Goal: Task Accomplishment & Management: Manage account settings

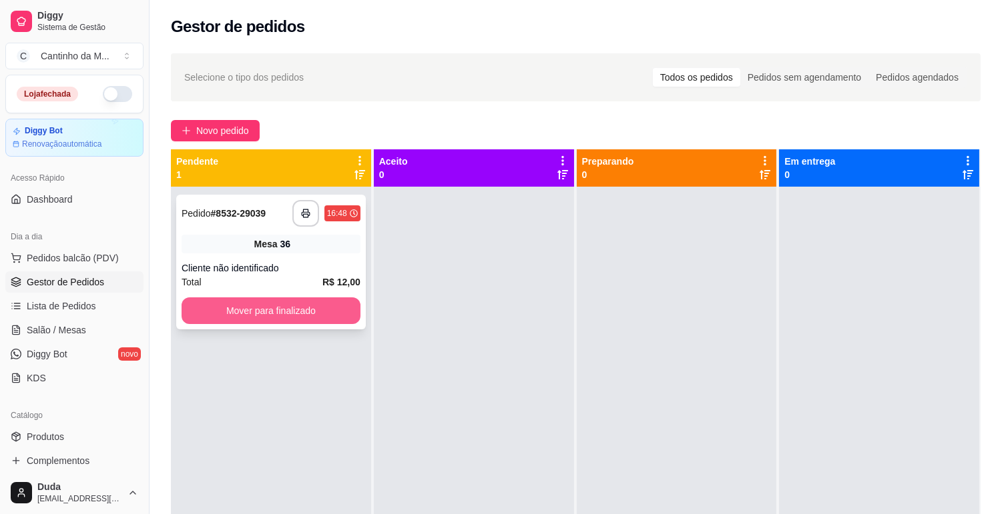
click at [237, 322] on button "Mover para finalizado" at bounding box center [270, 311] width 179 height 27
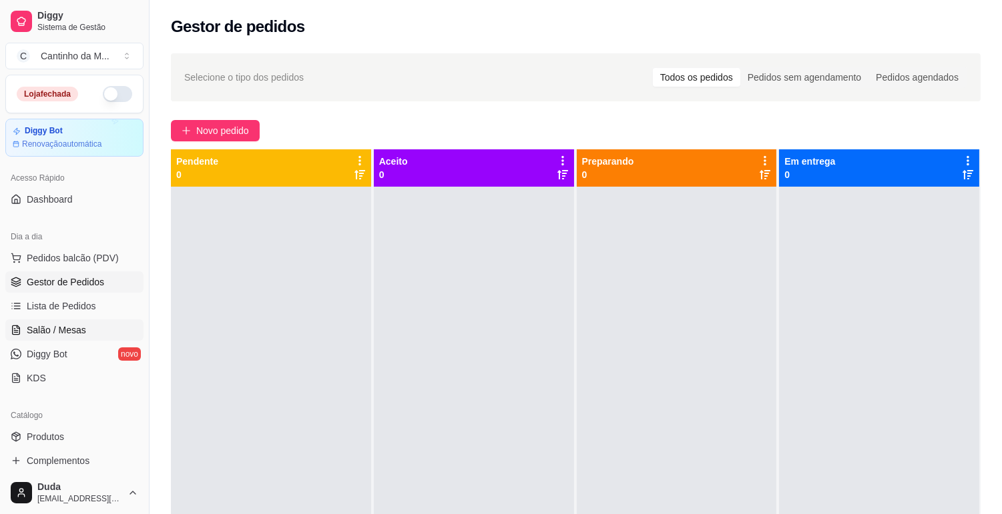
click at [50, 340] on link "Salão / Mesas" at bounding box center [74, 330] width 138 height 21
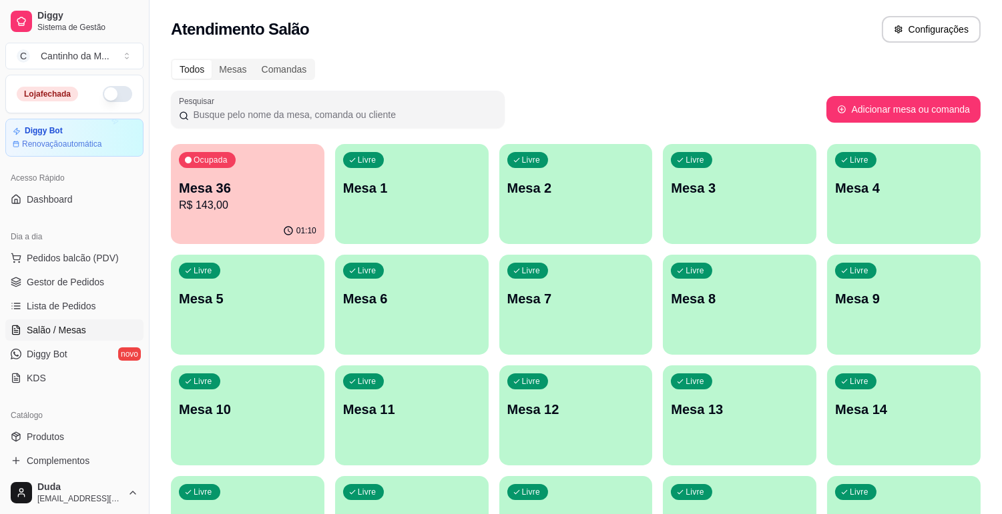
click at [295, 196] on div "Mesa 36 R$ 143,00" at bounding box center [247, 196] width 137 height 35
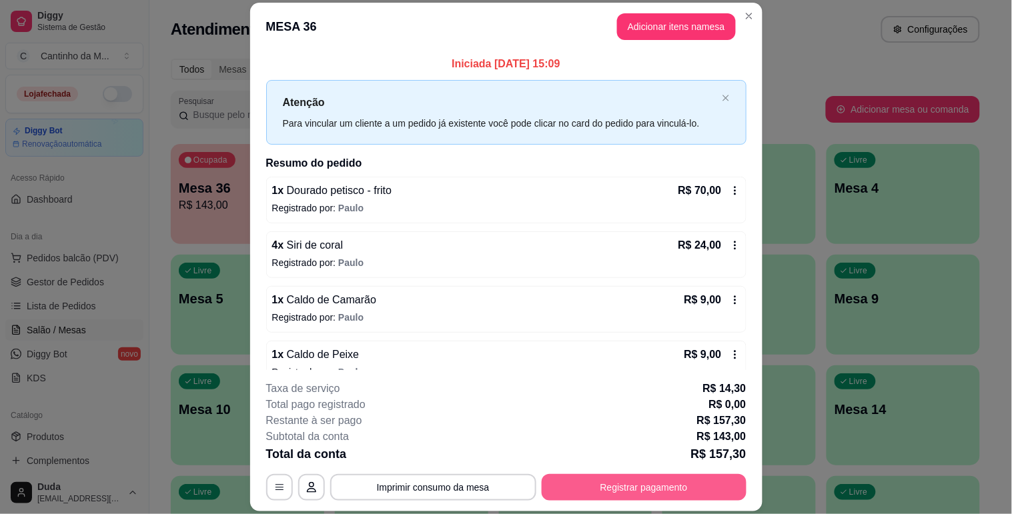
click at [635, 485] on button "Registrar pagamento" at bounding box center [644, 487] width 205 height 27
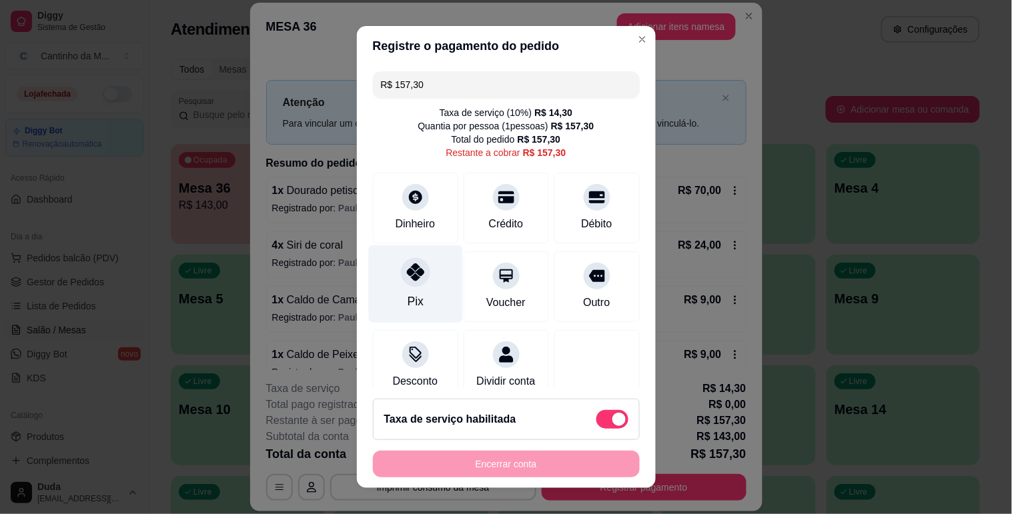
click at [412, 283] on div at bounding box center [415, 272] width 29 height 29
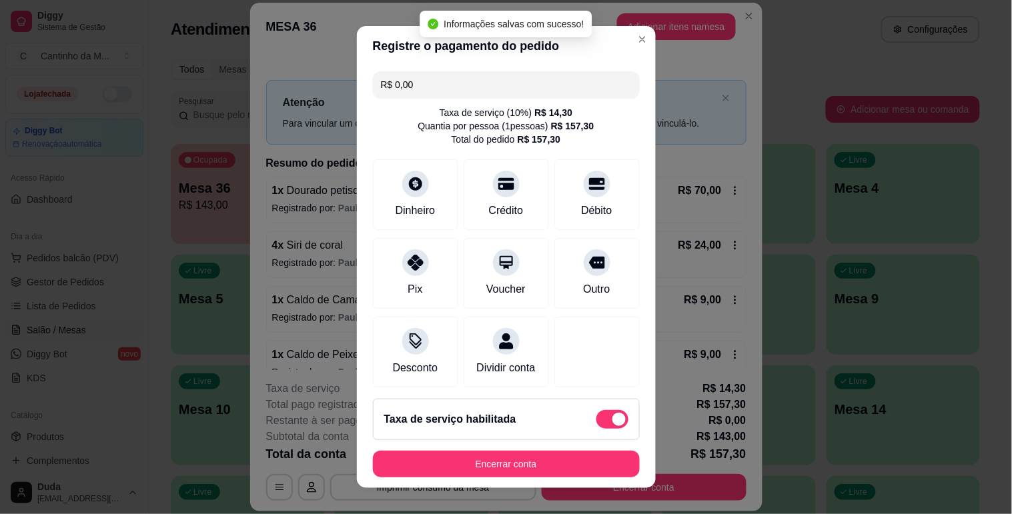
type input "R$ 0,00"
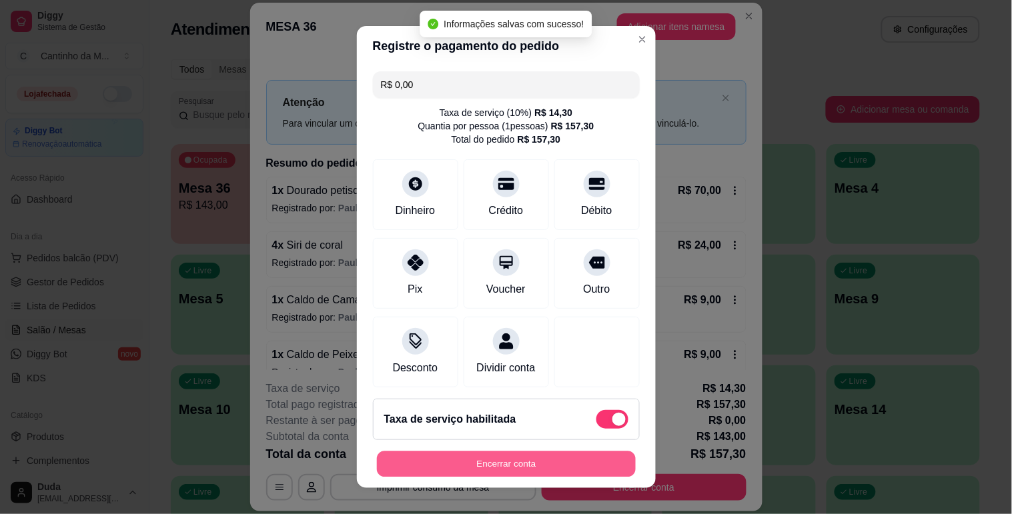
click at [561, 466] on button "Encerrar conta" at bounding box center [506, 465] width 259 height 26
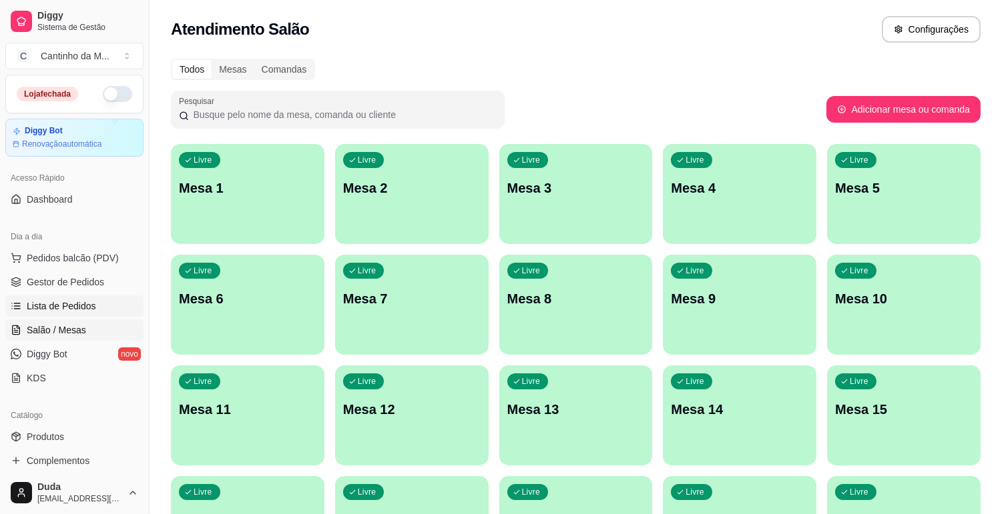
click at [84, 303] on span "Lista de Pedidos" at bounding box center [61, 306] width 69 height 13
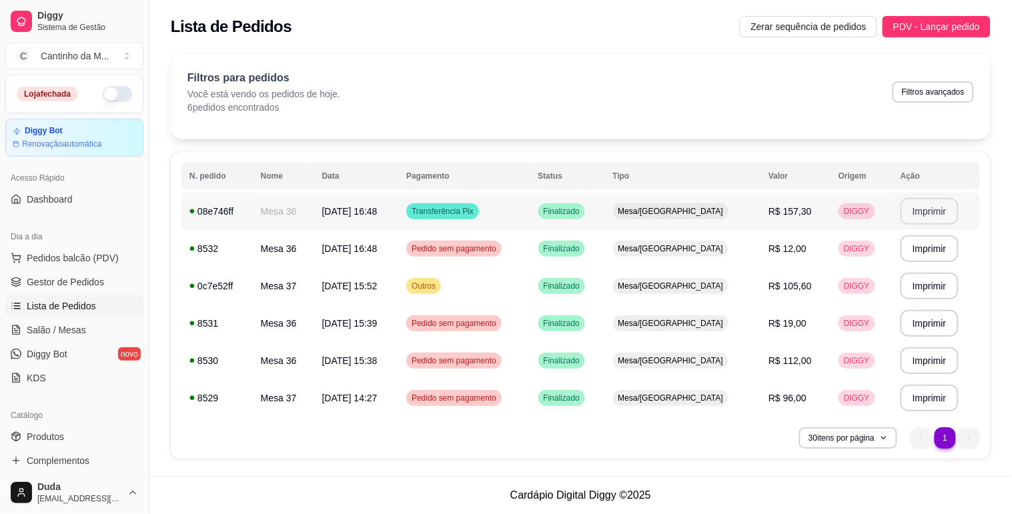
click at [919, 210] on button "Imprimir" at bounding box center [930, 211] width 58 height 27
click at [685, 422] on div "**********" at bounding box center [581, 306] width 820 height 308
